Goal: Check status: Check status

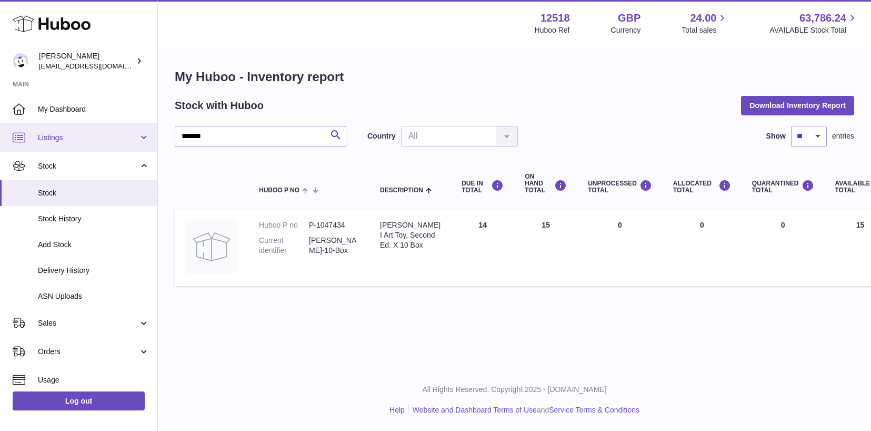
drag, startPoint x: 196, startPoint y: 132, endPoint x: 100, endPoint y: 133, distance: 95.8
click at [107, 135] on div "Huboo [PERSON_NAME] [EMAIL_ADDRESS][DOMAIN_NAME] Main My Dashboard Listings Not…" at bounding box center [435, 215] width 871 height 431
type input "*****"
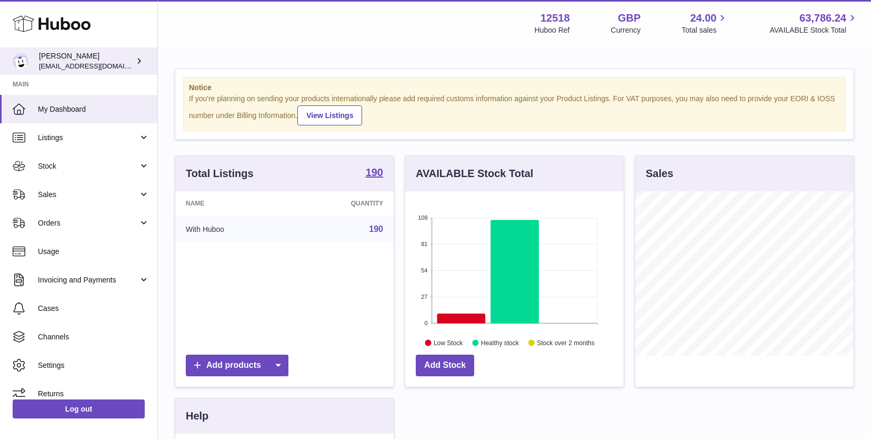
scroll to position [164, 219]
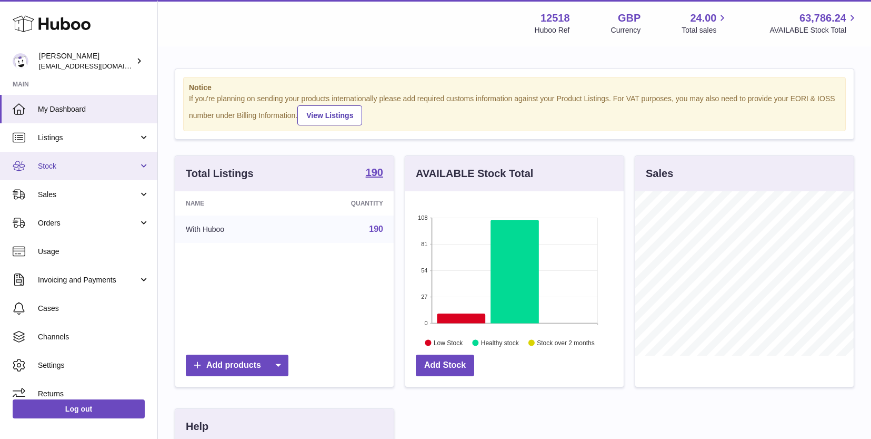
click at [64, 163] on span "Stock" at bounding box center [88, 166] width 101 height 10
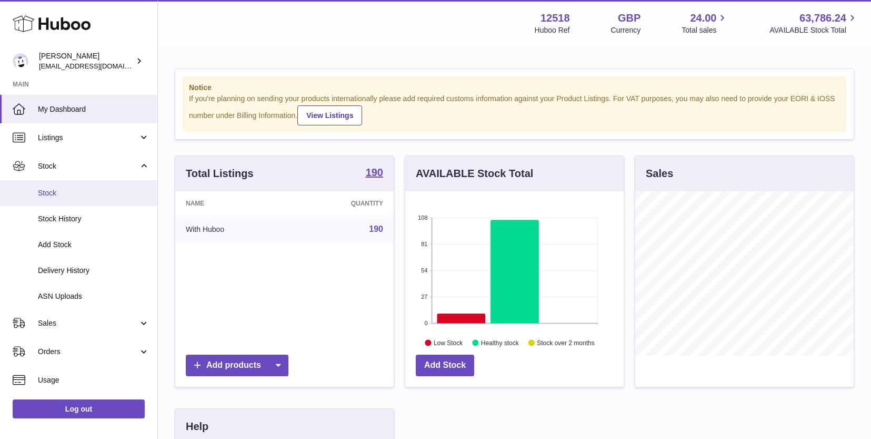
click at [56, 192] on span "Stock" at bounding box center [94, 193] width 112 height 10
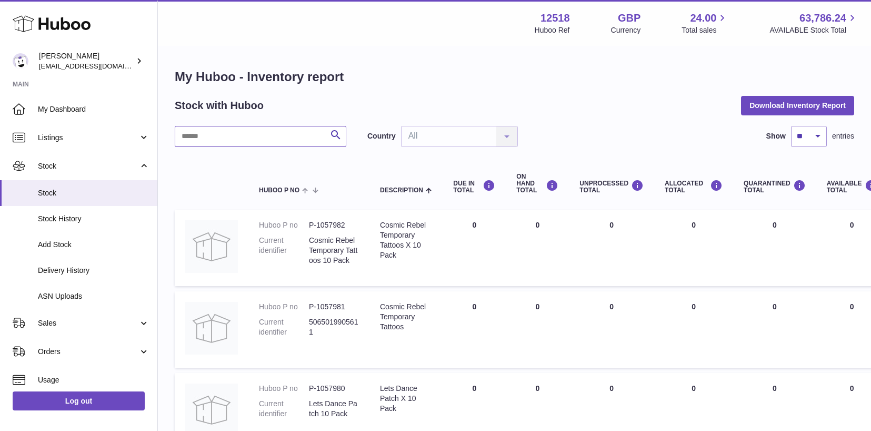
click at [262, 141] on input "text" at bounding box center [261, 136] width 172 height 21
type input "*****"
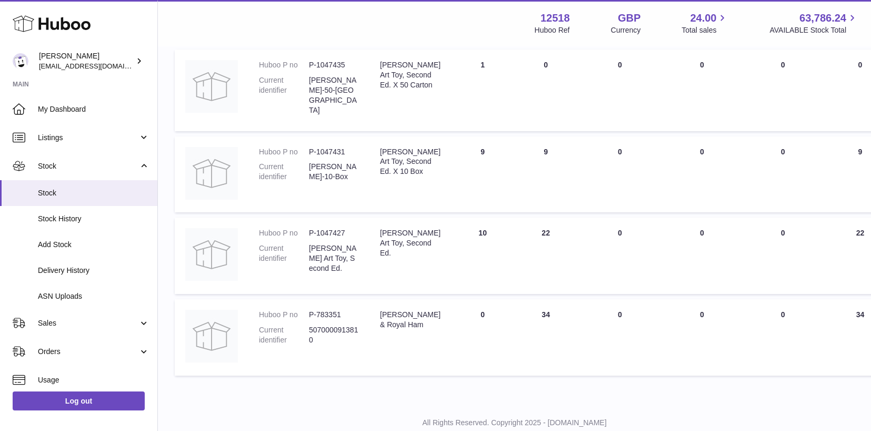
scroll to position [188, 0]
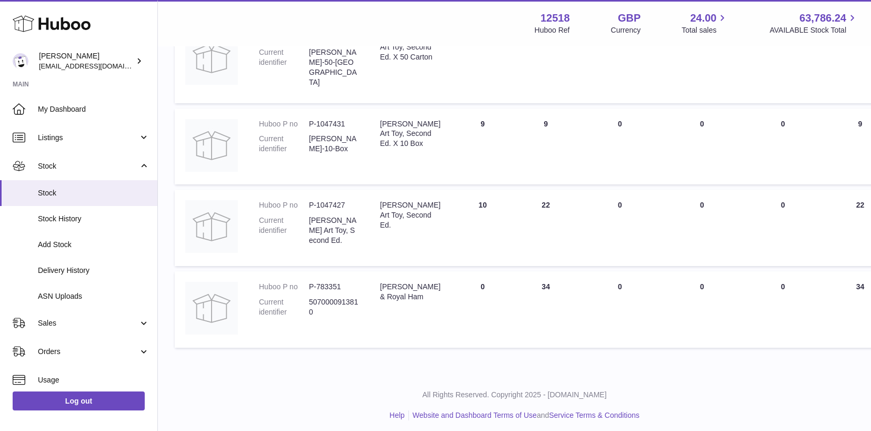
drag, startPoint x: 554, startPoint y: 279, endPoint x: 513, endPoint y: 276, distance: 40.6
click at [514, 279] on td "ON HAND Total 34" at bounding box center [545, 309] width 63 height 76
